Goal: Navigation & Orientation: Find specific page/section

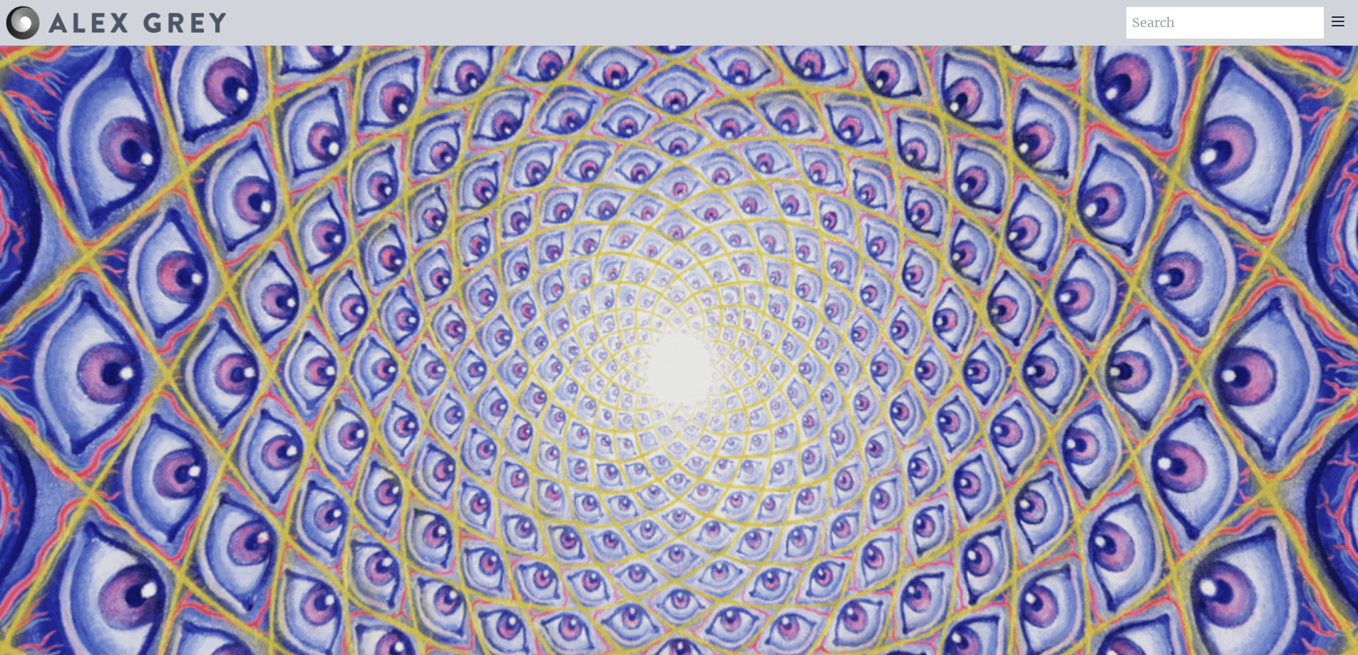
click at [565, 334] on video "Your browser does not support the video tag." at bounding box center [679, 373] width 1426 height 802
click at [1335, 29] on icon at bounding box center [1337, 21] width 17 height 17
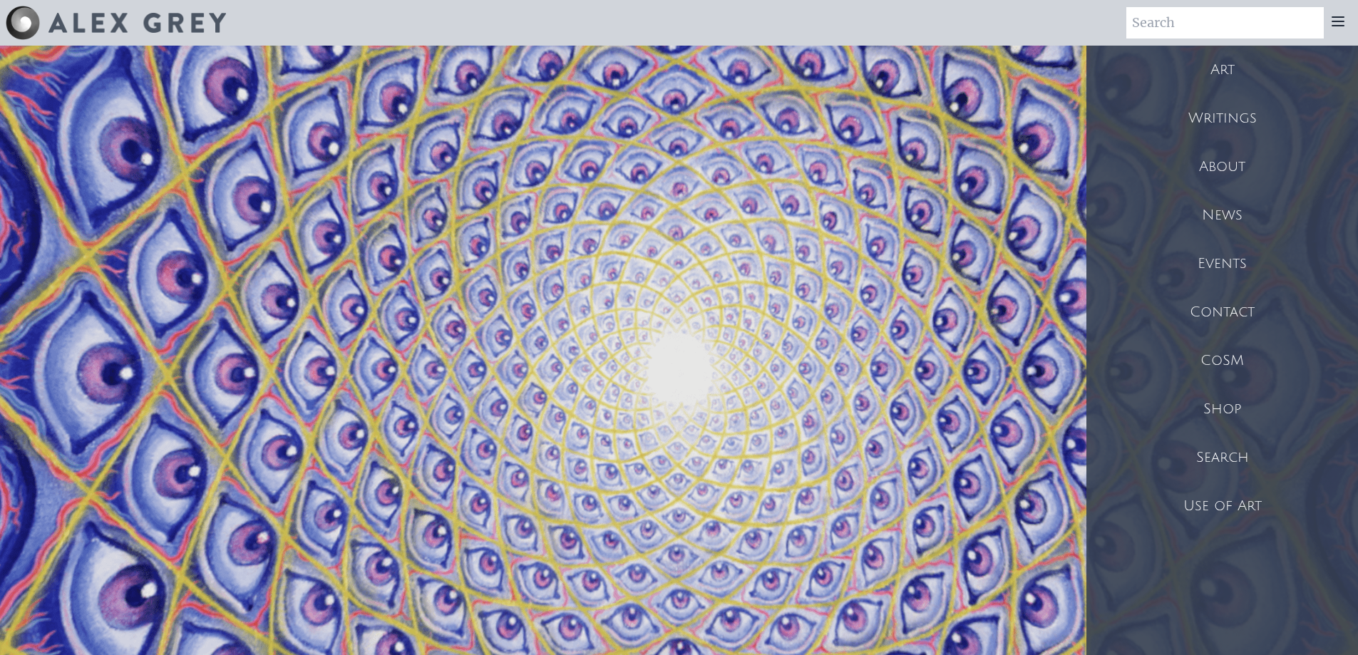
click at [1282, 354] on div "CoSM" at bounding box center [1222, 360] width 272 height 48
